Goal: Find specific page/section: Find specific page/section

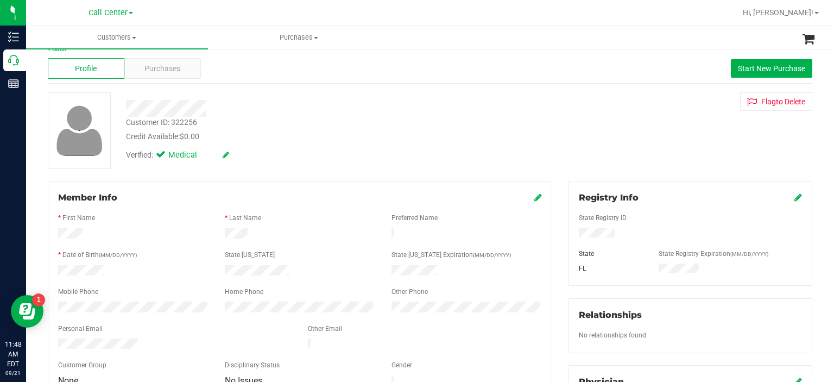
scroll to position [2, 0]
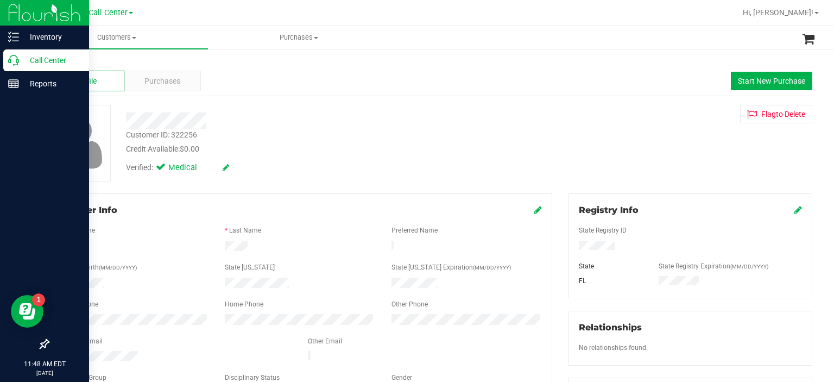
click at [20, 65] on p "Call Center" at bounding box center [51, 60] width 65 height 13
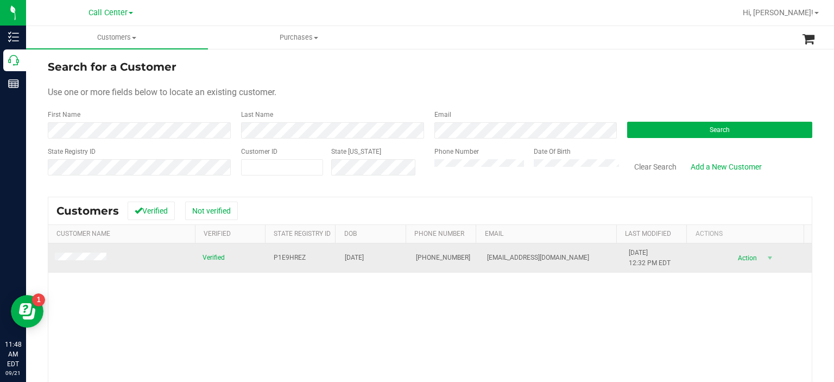
click at [83, 262] on span at bounding box center [82, 258] width 55 height 11
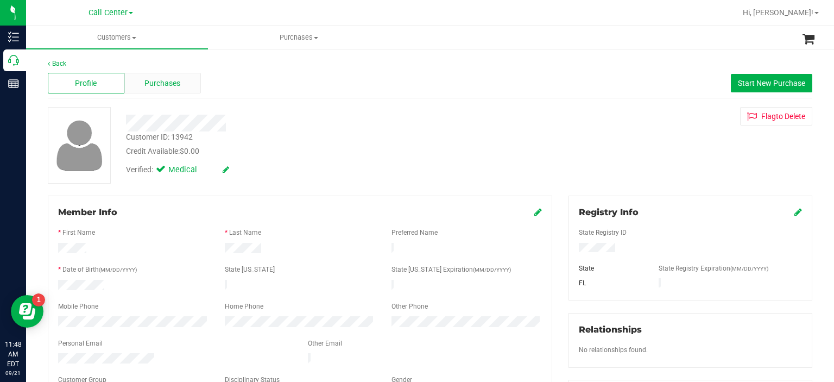
click at [176, 85] on span "Purchases" at bounding box center [162, 83] width 36 height 11
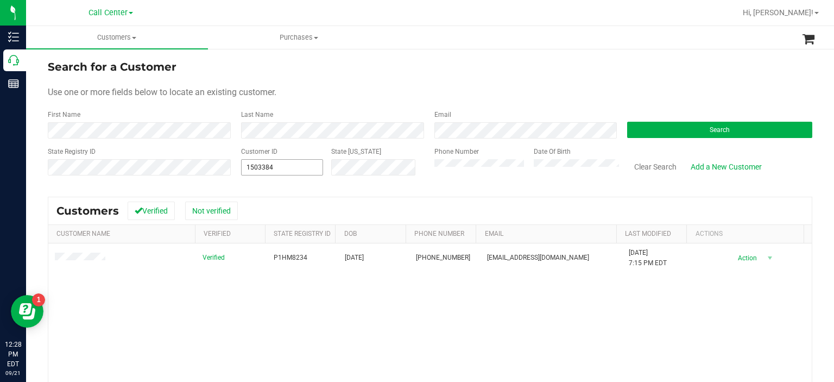
click at [298, 165] on span "1503384 1503384" at bounding box center [282, 167] width 83 height 16
click at [298, 165] on input "1503384" at bounding box center [282, 167] width 81 height 15
paste input "1615118"
type input "1615118"
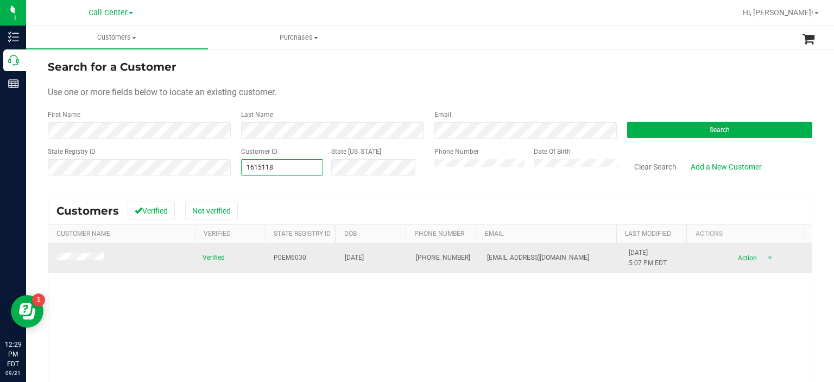
click at [287, 262] on span "P0EM6030" at bounding box center [290, 258] width 33 height 10
click at [287, 257] on span "P0EM6030" at bounding box center [290, 258] width 33 height 10
copy span "P0EM6030"
